Goal: Check status: Check status

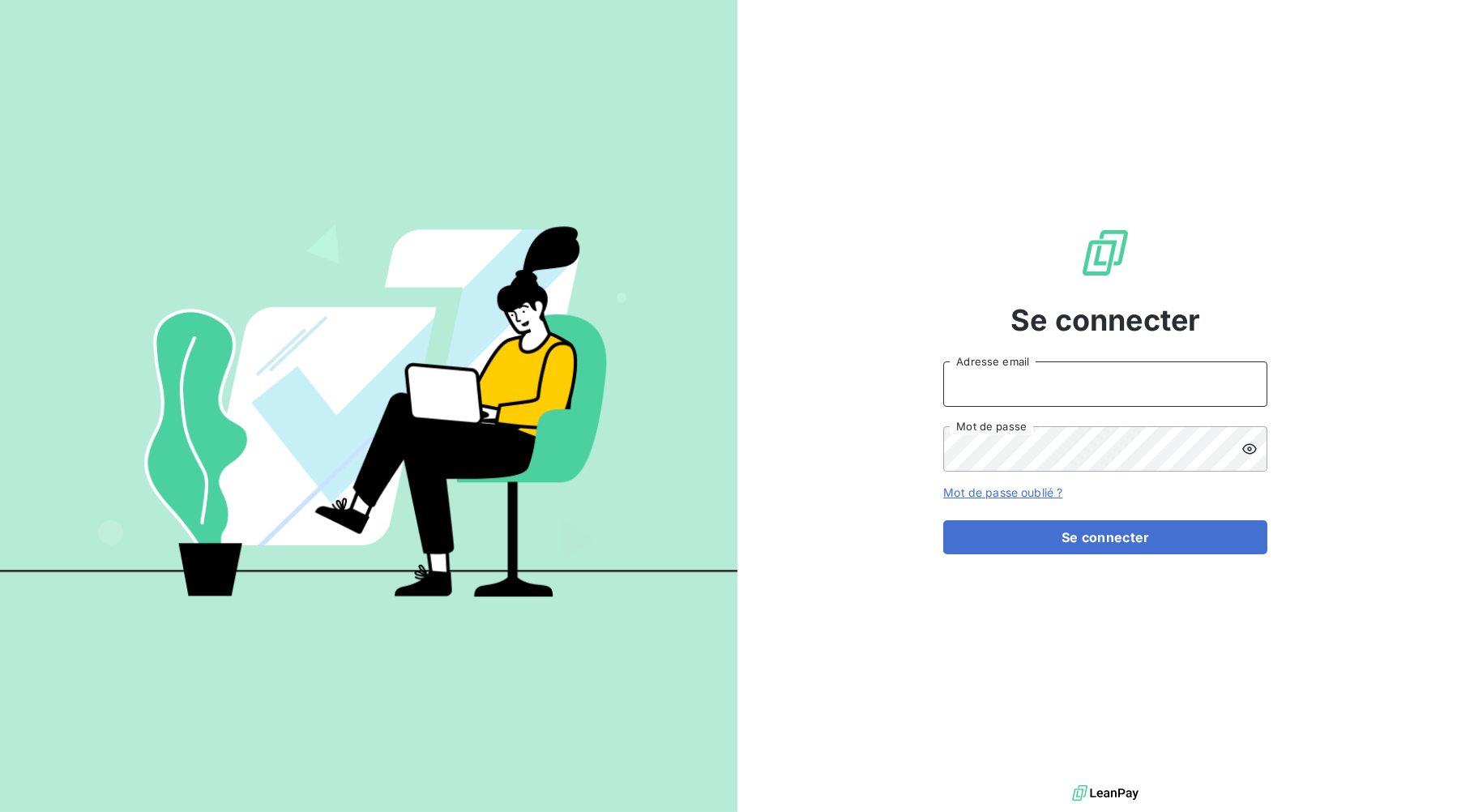
click at [1173, 385] on input "Adresse email" at bounding box center [1105, 384] width 324 height 45
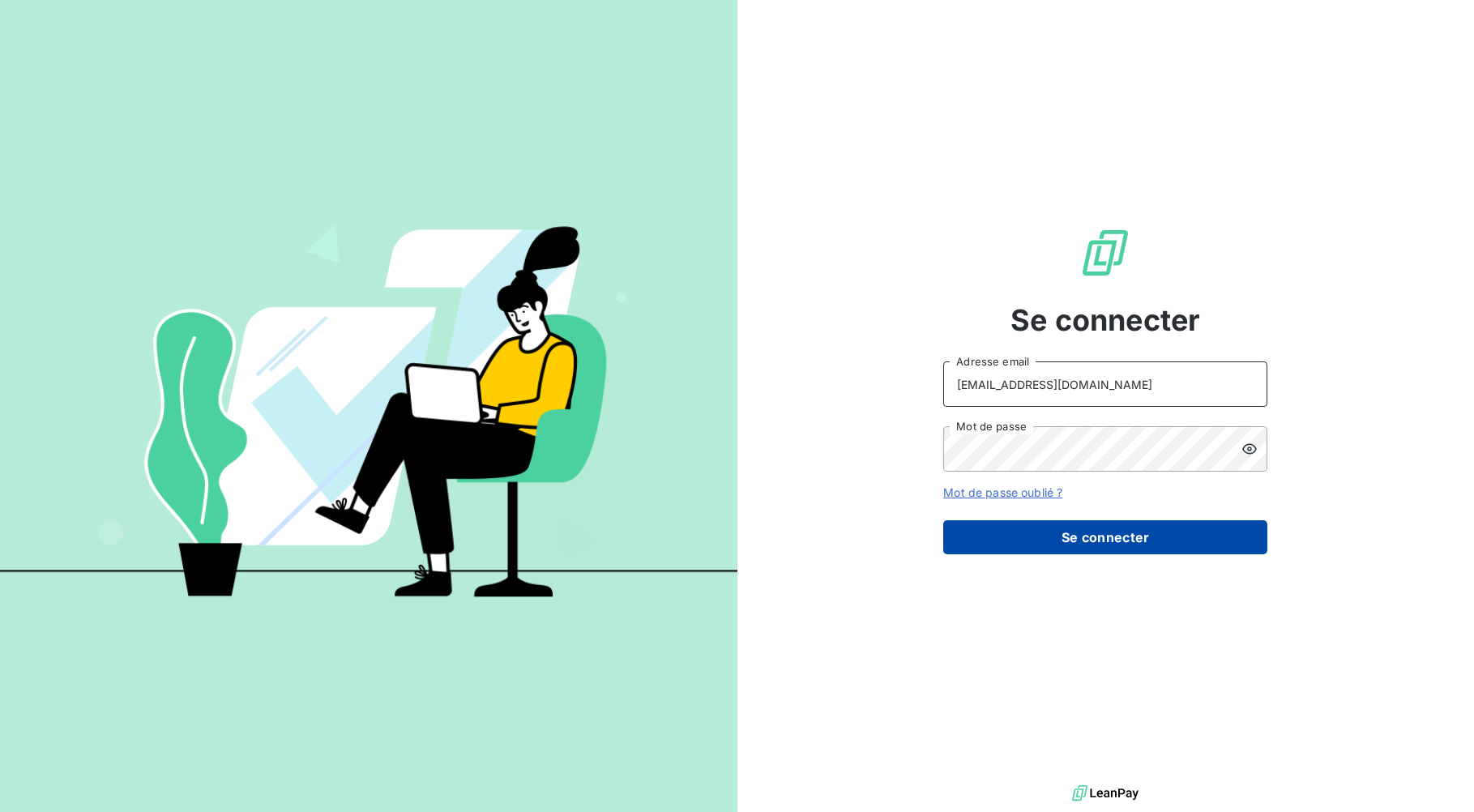
type input "[EMAIL_ADDRESS][DOMAIN_NAME]"
click at [1125, 536] on button "Se connecter" at bounding box center [1105, 537] width 324 height 34
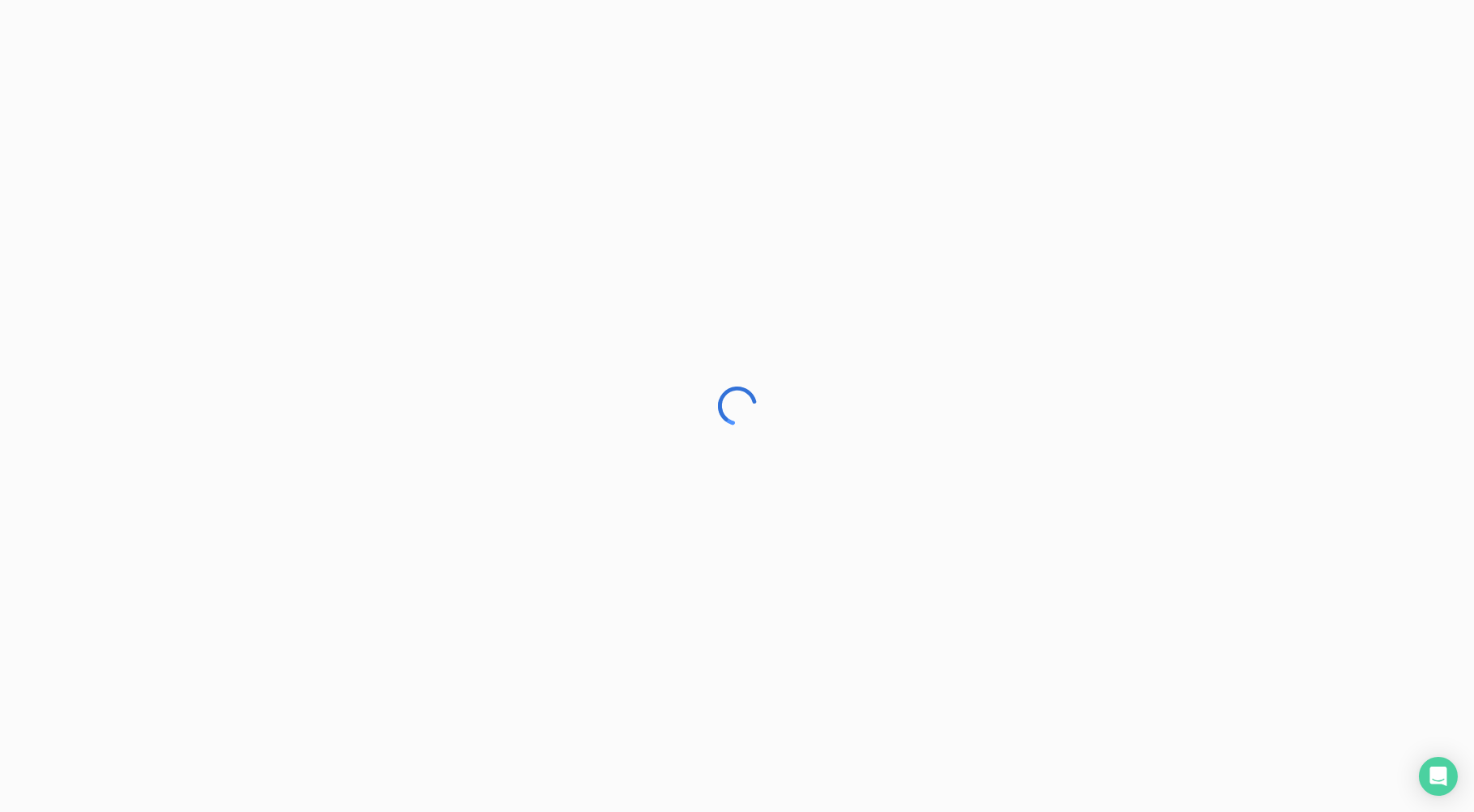
click at [397, 327] on div at bounding box center [737, 406] width 1474 height 812
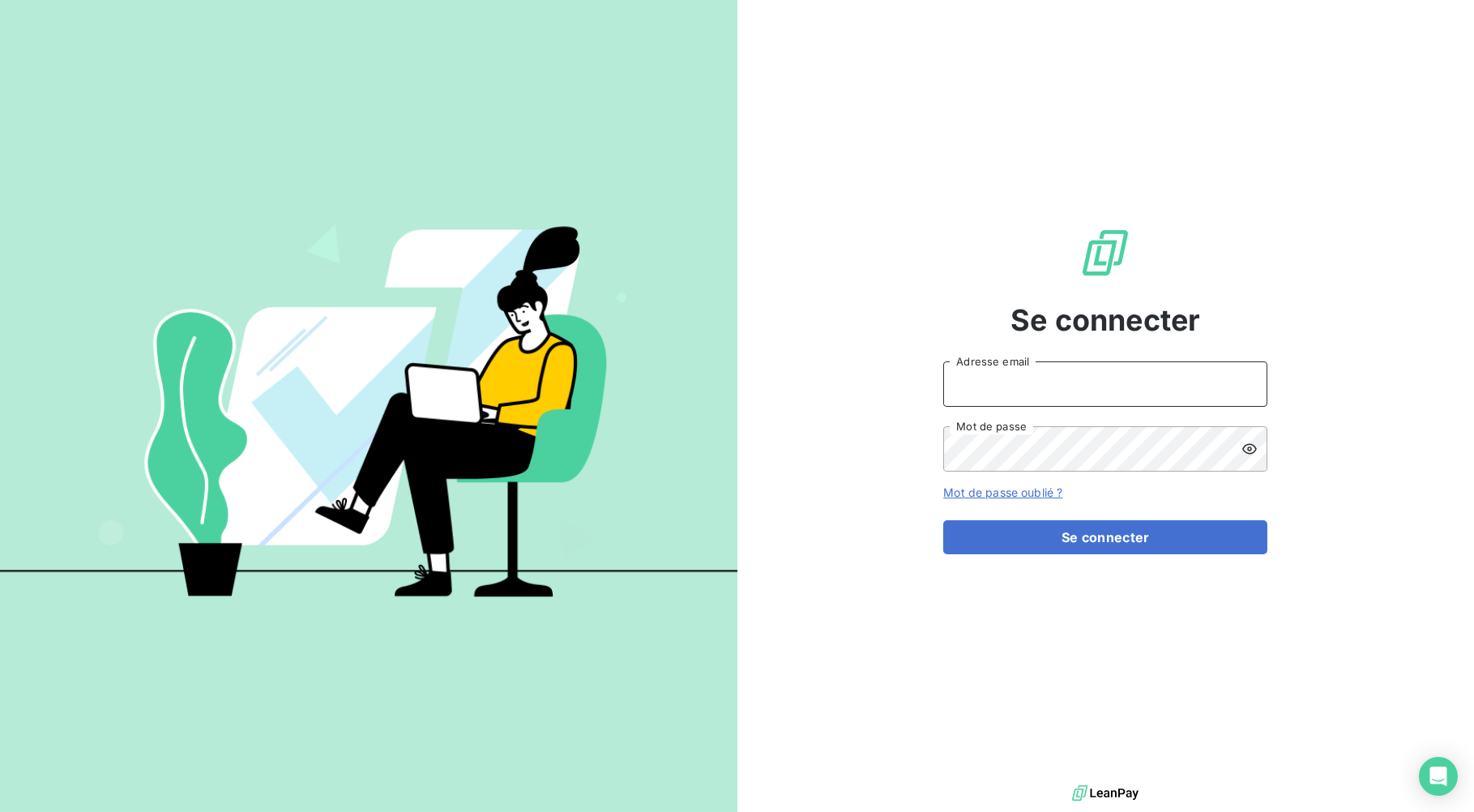
click at [999, 379] on input "Adresse email" at bounding box center [1105, 384] width 324 height 45
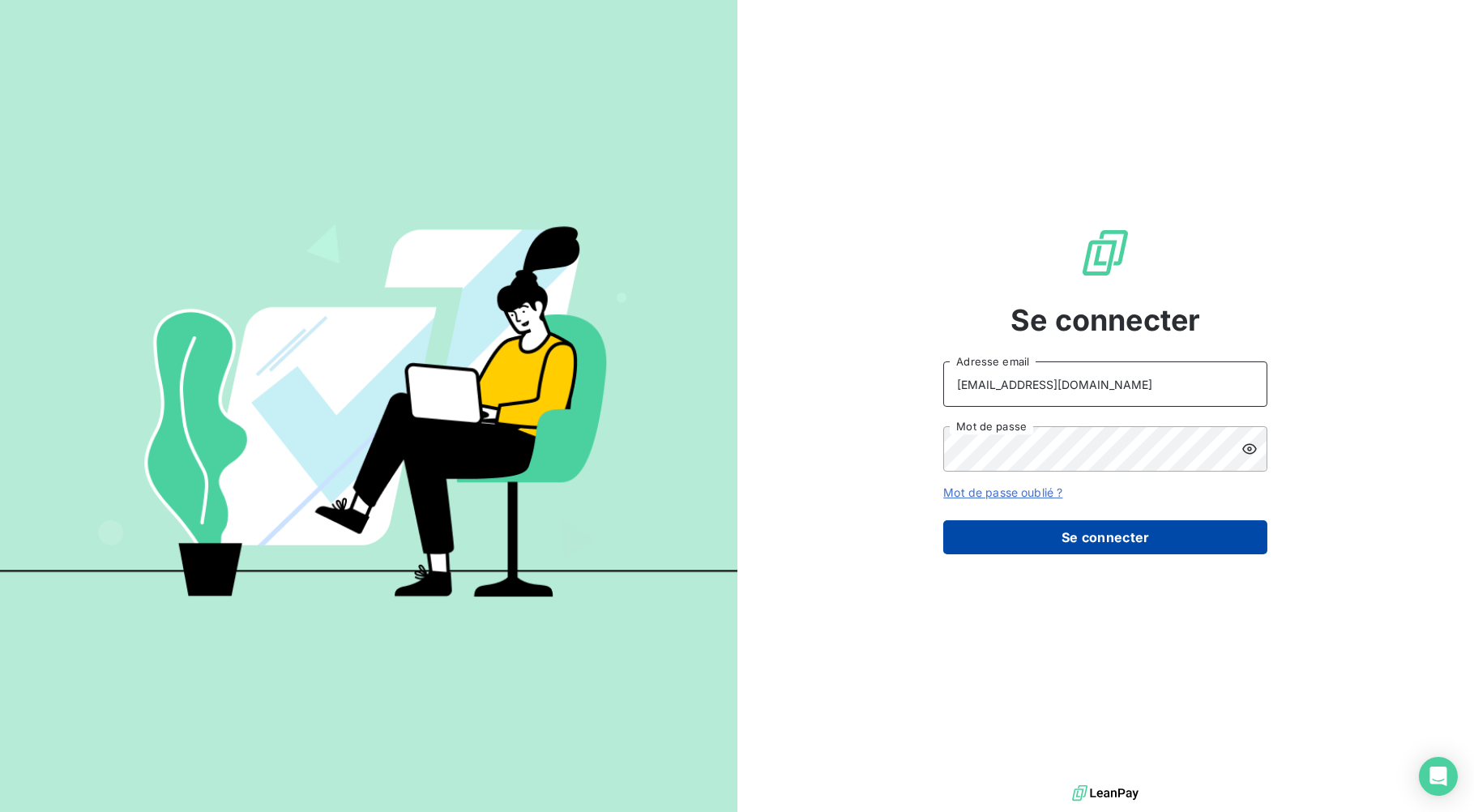
type input "[EMAIL_ADDRESS][DOMAIN_NAME]"
click at [1035, 534] on button "Se connecter" at bounding box center [1105, 537] width 324 height 34
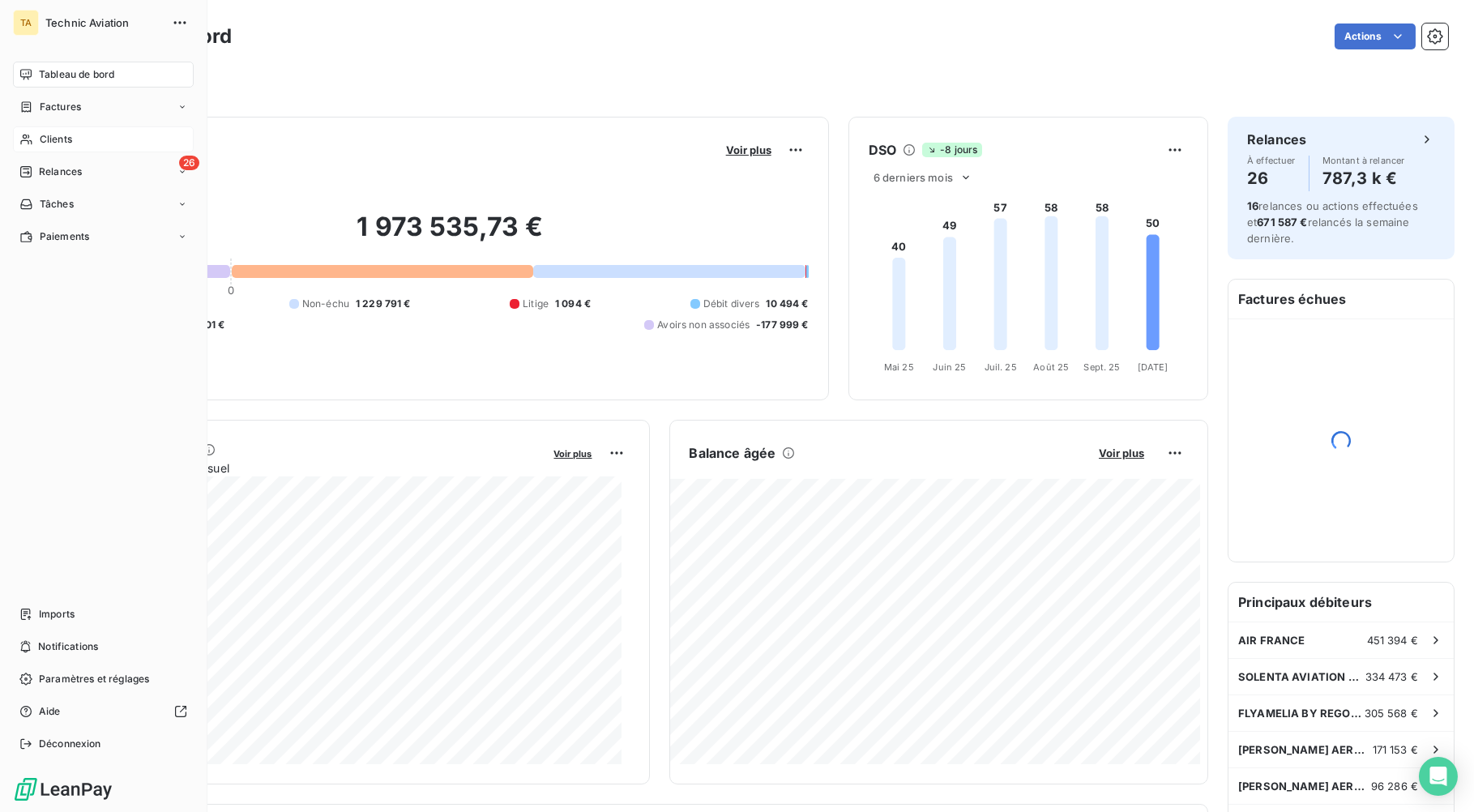
click at [34, 134] on div "Clients" at bounding box center [103, 139] width 181 height 26
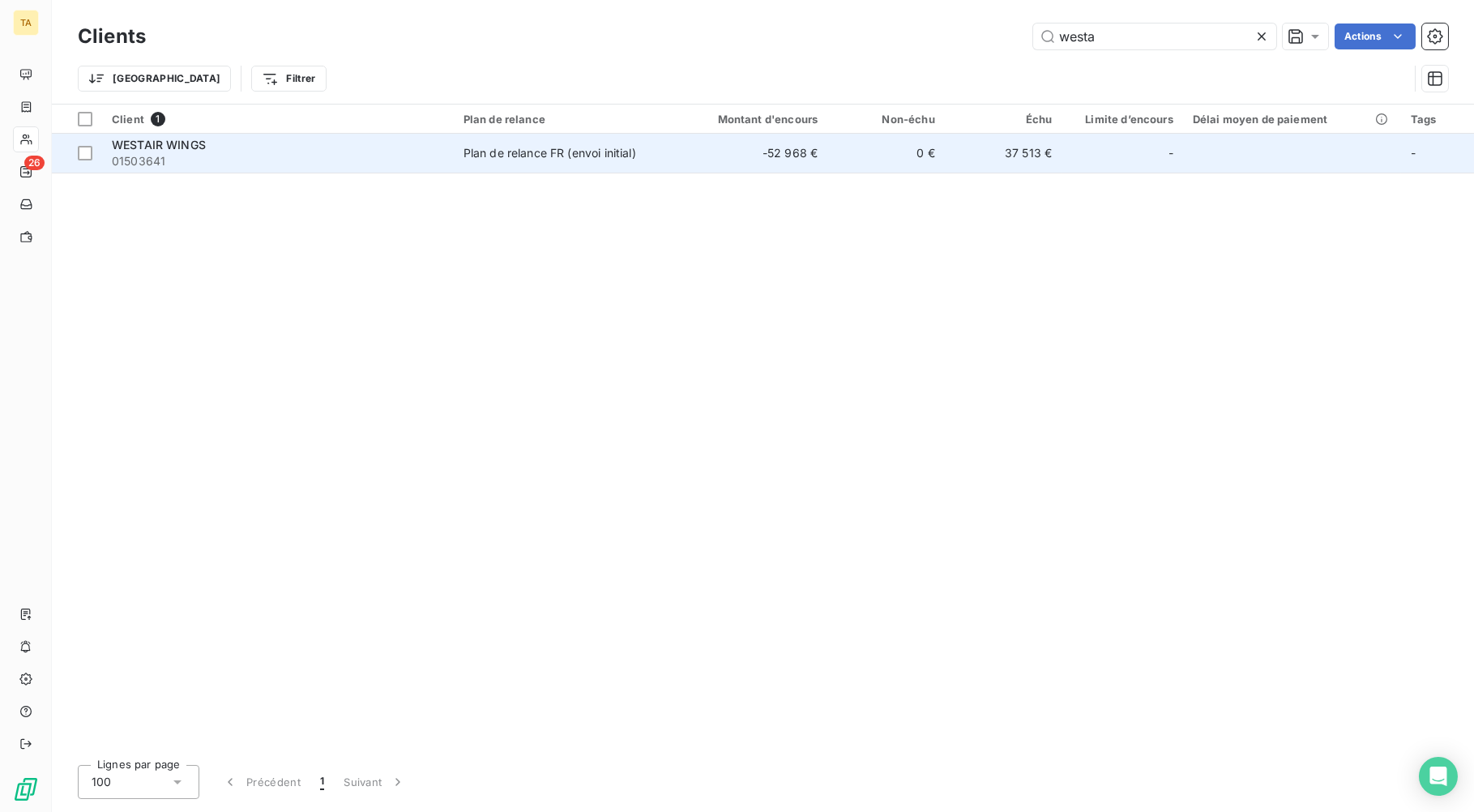
type input "westa"
click at [763, 161] on td "-52 968 €" at bounding box center [749, 153] width 158 height 39
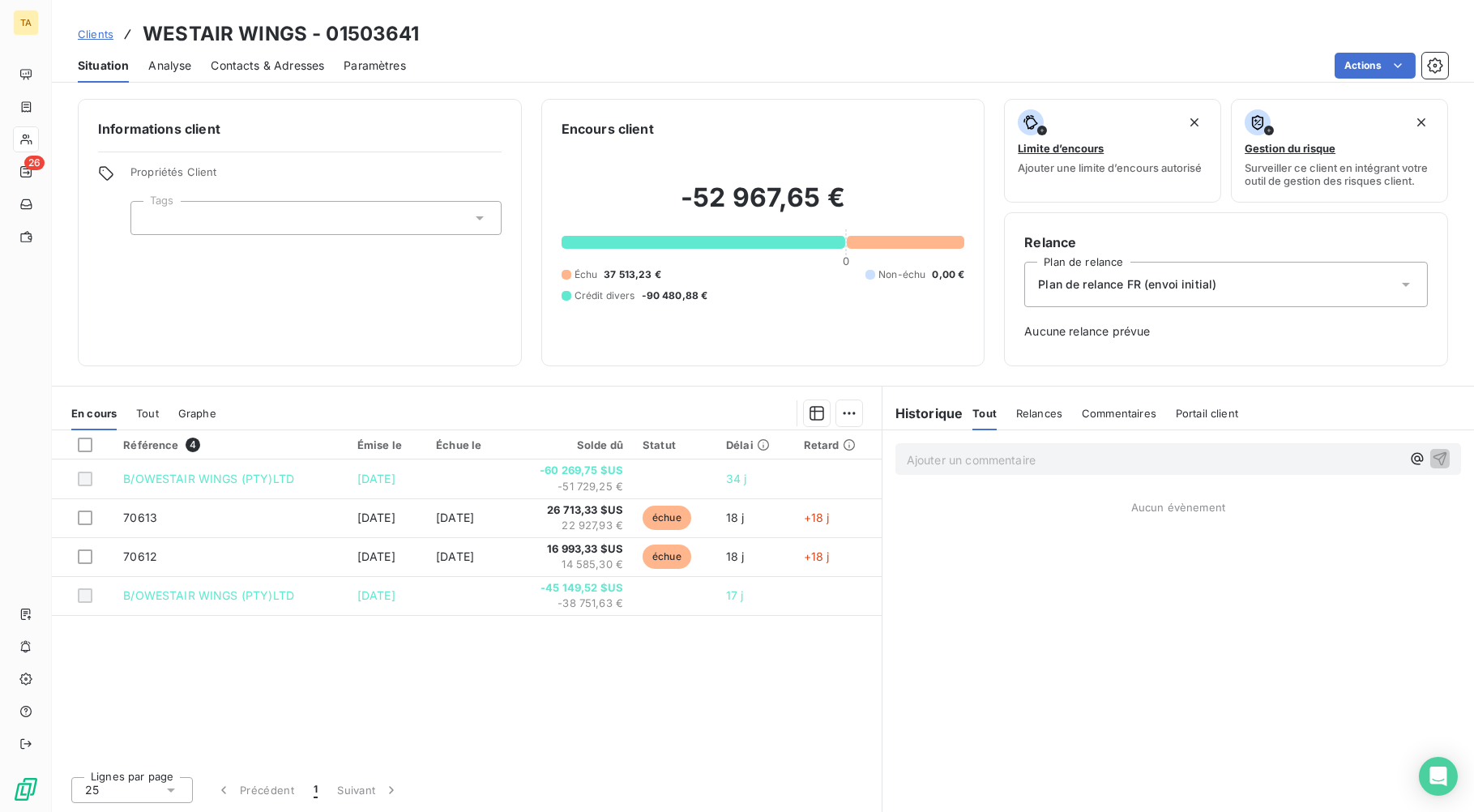
click at [1150, 789] on div "Ajouter un commentaire ﻿ Aucun évènement" at bounding box center [1179, 620] width 592 height 381
